Goal: Task Accomplishment & Management: Use online tool/utility

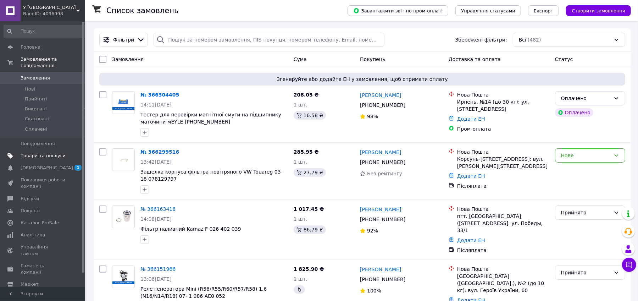
click at [43, 153] on span "Товари та послуги" at bounding box center [43, 156] width 45 height 6
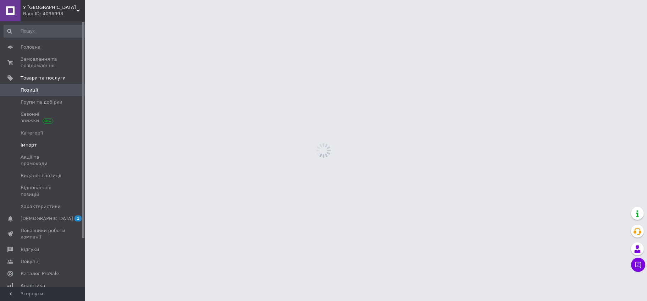
click at [38, 147] on span "Імпорт" at bounding box center [43, 145] width 45 height 6
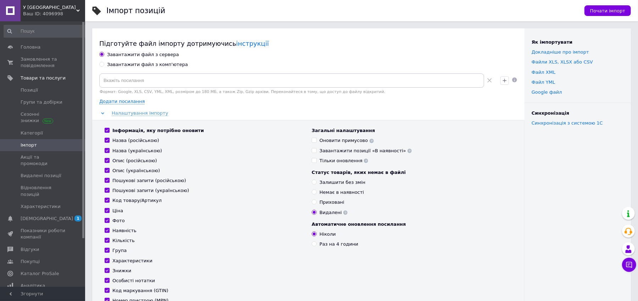
click at [122, 65] on div "Завантажити файл з комп'ютера" at bounding box center [147, 64] width 81 height 6
click at [104, 65] on input "Завантажити файл з комп'ютера" at bounding box center [101, 64] width 5 height 5
radio input "true"
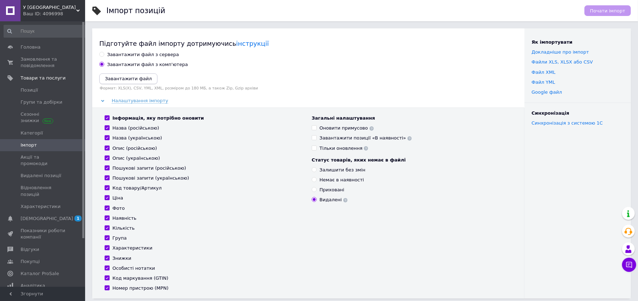
click at [127, 78] on icon "Завантажити файл" at bounding box center [128, 78] width 47 height 5
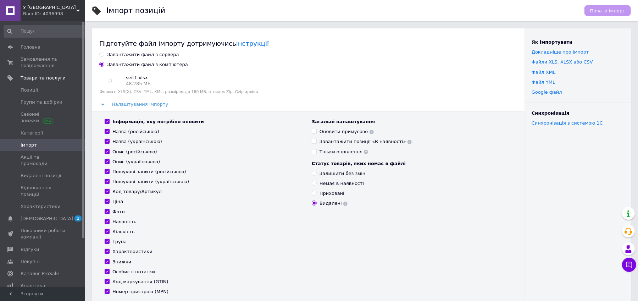
click at [112, 208] on div "Інформація, яку потрібно оновити Назва (російською) Назва (українською) Опис (р…" at bounding box center [204, 206] width 207 height 176
click at [113, 212] on div "Фото" at bounding box center [118, 212] width 12 height 6
click at [109, 212] on input "Фото" at bounding box center [107, 211] width 5 height 5
checkbox input "false"
click at [613, 9] on span "Почати імпорт" at bounding box center [607, 10] width 35 height 5
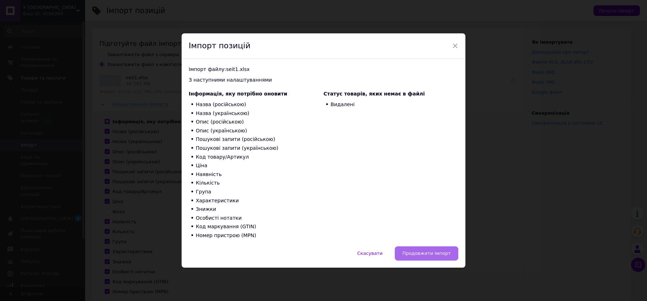
click at [439, 250] on button "Продовжити імпорт" at bounding box center [426, 253] width 63 height 14
